Goal: Obtain resource: Download file/media

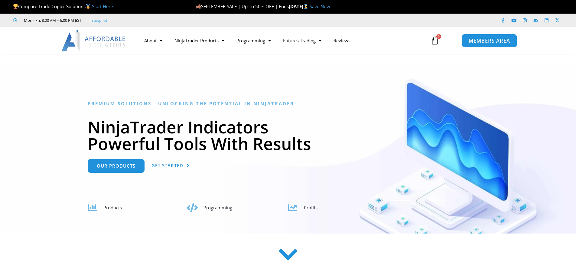
click at [487, 38] on span "MEMBERS AREA" at bounding box center [488, 40] width 41 height 5
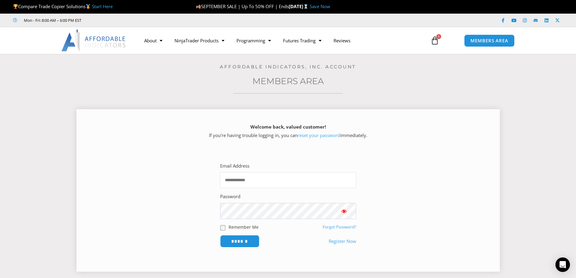
click at [236, 183] on input "Email Address" at bounding box center [288, 180] width 136 height 16
type input "**********"
click at [242, 241] on input "******" at bounding box center [239, 240] width 41 height 13
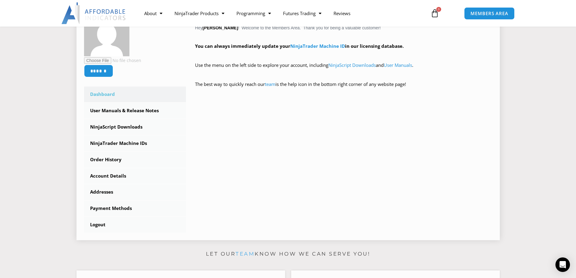
scroll to position [30, 0]
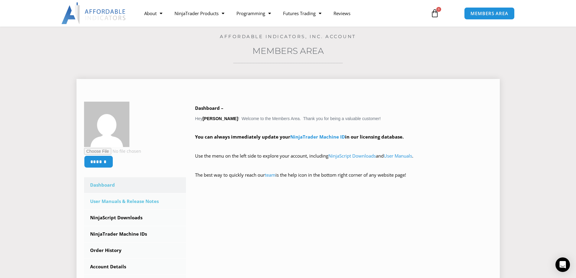
click at [111, 200] on link "User Manuals & Release Notes" at bounding box center [135, 201] width 102 height 16
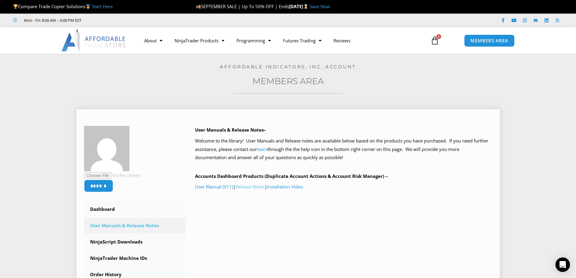
click at [248, 186] on link "Release Notes" at bounding box center [249, 186] width 29 height 6
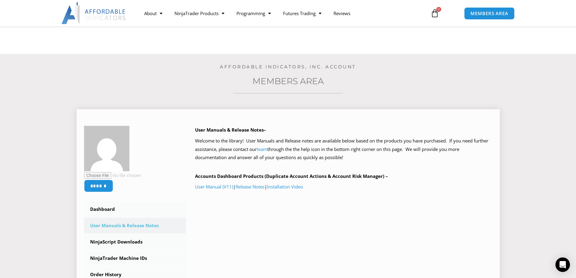
scroll to position [91, 0]
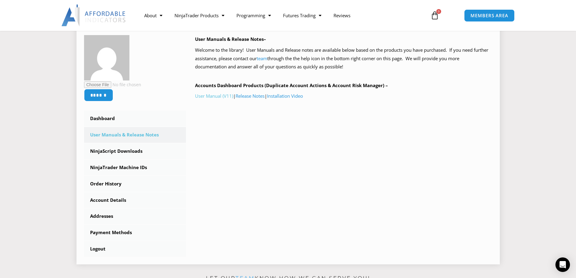
click at [215, 96] on link "User Manual (V11)" at bounding box center [214, 96] width 38 height 6
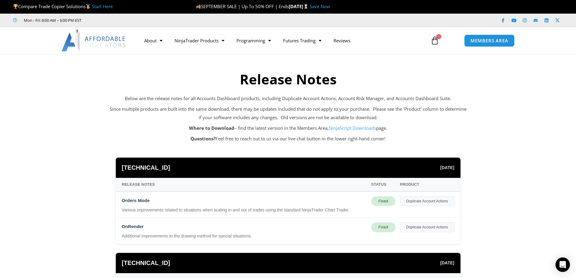
click at [335, 128] on link "NinjaScript Downloads" at bounding box center [351, 128] width 47 height 6
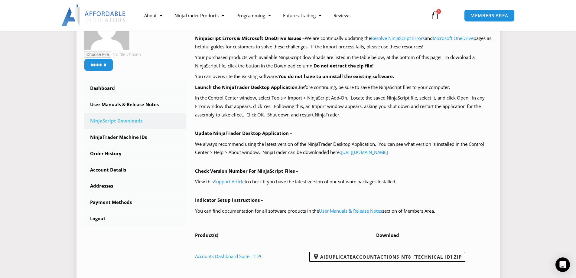
scroll to position [151, 0]
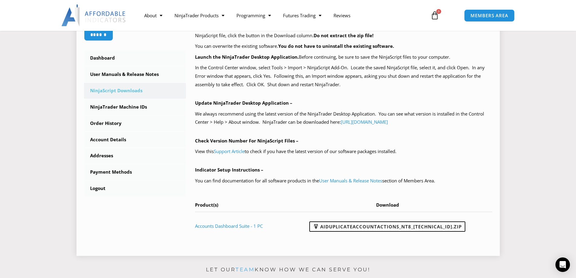
click at [316, 102] on p "Update NinjaTrader Desktop Application –" at bounding box center [343, 103] width 297 height 8
click at [334, 224] on link "AIDuplicateAccountActions_NT8_[TECHNICAL_ID].zip" at bounding box center [387, 226] width 156 height 10
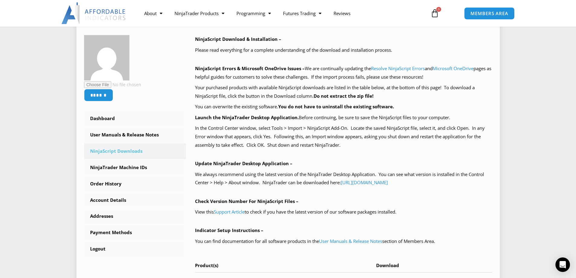
scroll to position [0, 0]
